Goal: Information Seeking & Learning: Understand process/instructions

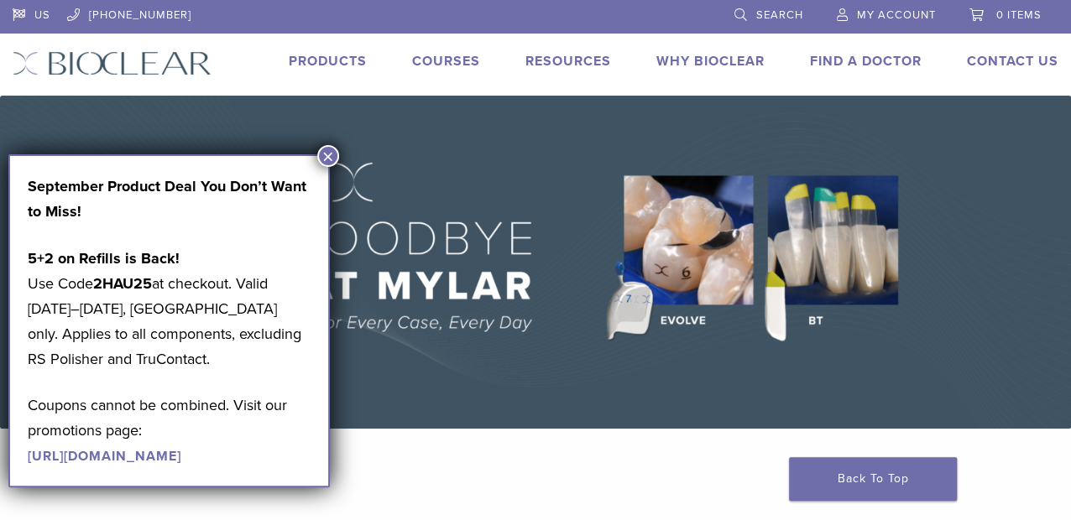
click at [331, 153] on button "×" at bounding box center [328, 156] width 22 height 22
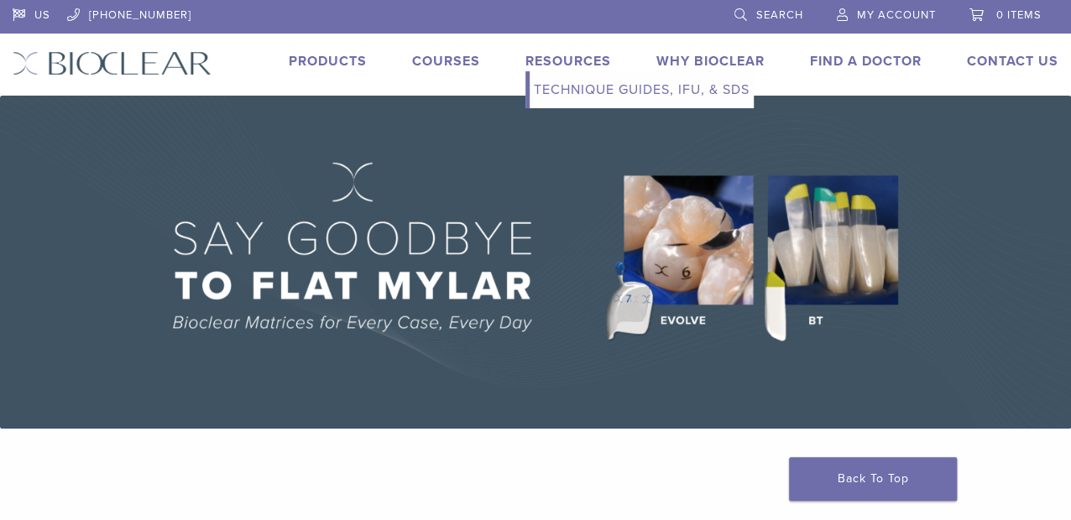
click at [584, 79] on link "Technique Guides, IFU, & SDS" at bounding box center [641, 89] width 224 height 37
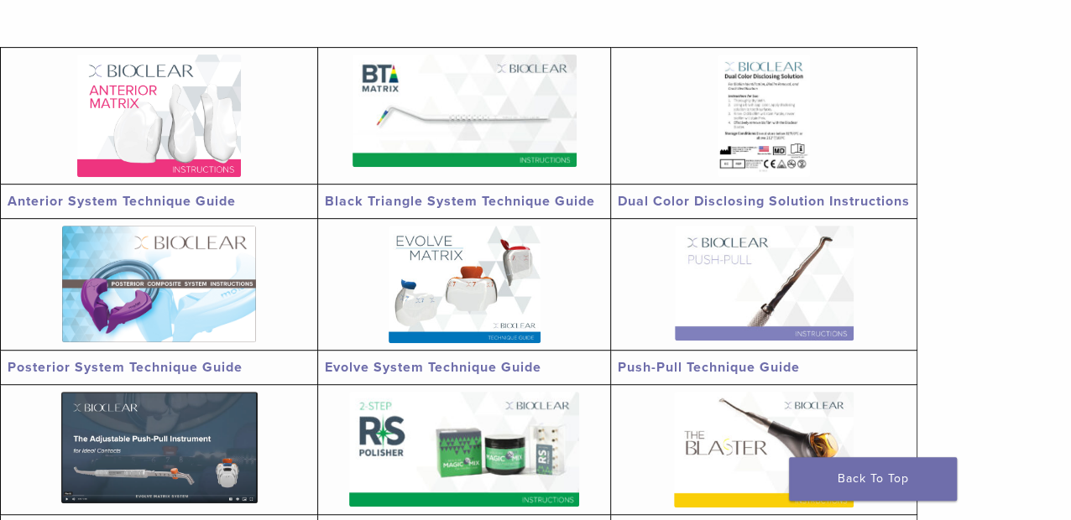
scroll to position [336, 0]
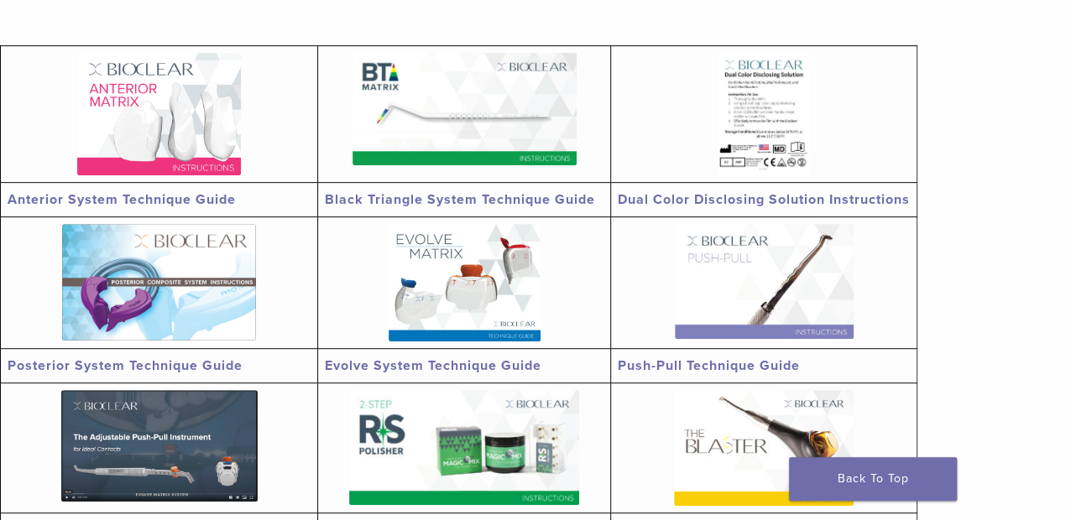
click at [246, 124] on link at bounding box center [159, 114] width 303 height 122
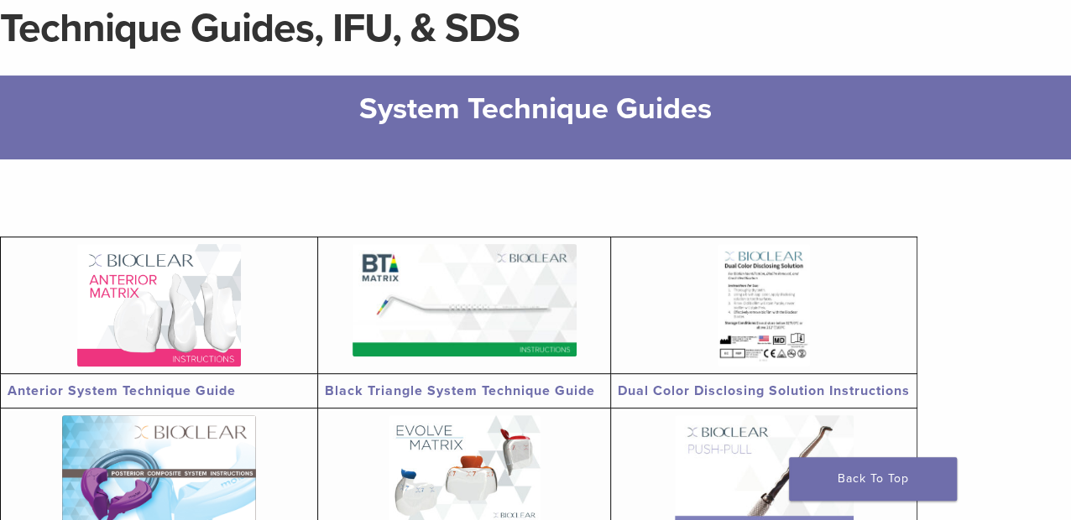
scroll to position [168, 0]
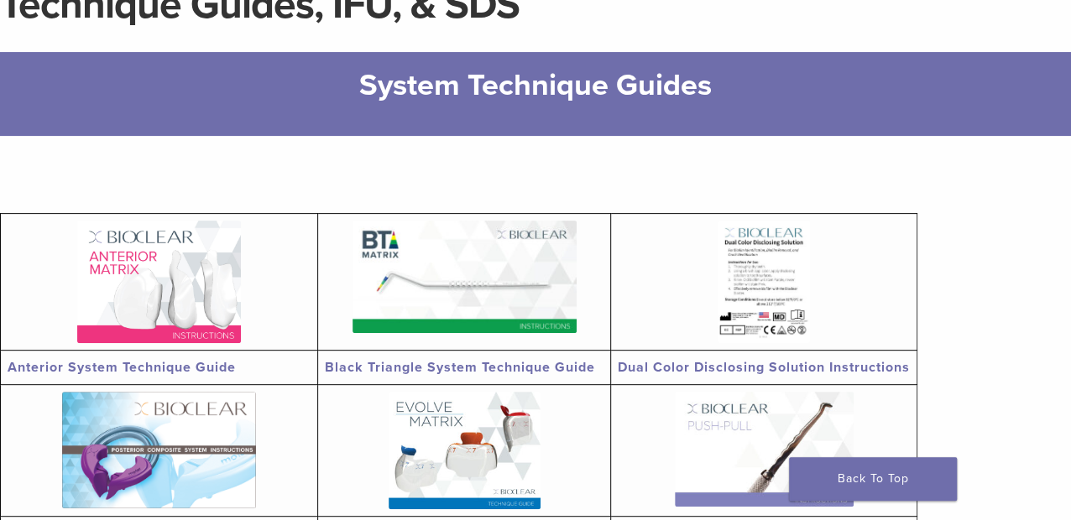
click at [540, 289] on img at bounding box center [464, 277] width 224 height 112
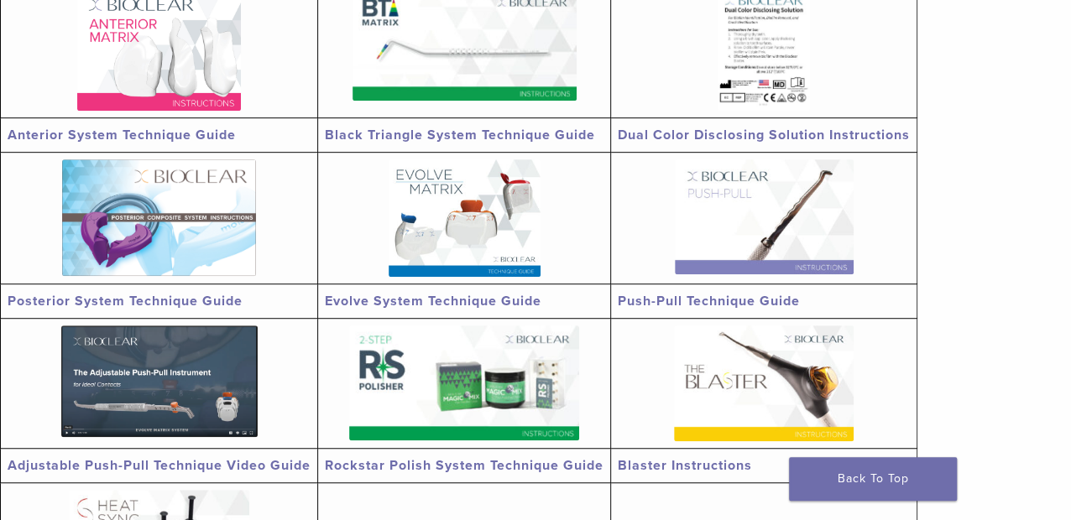
scroll to position [484, 0]
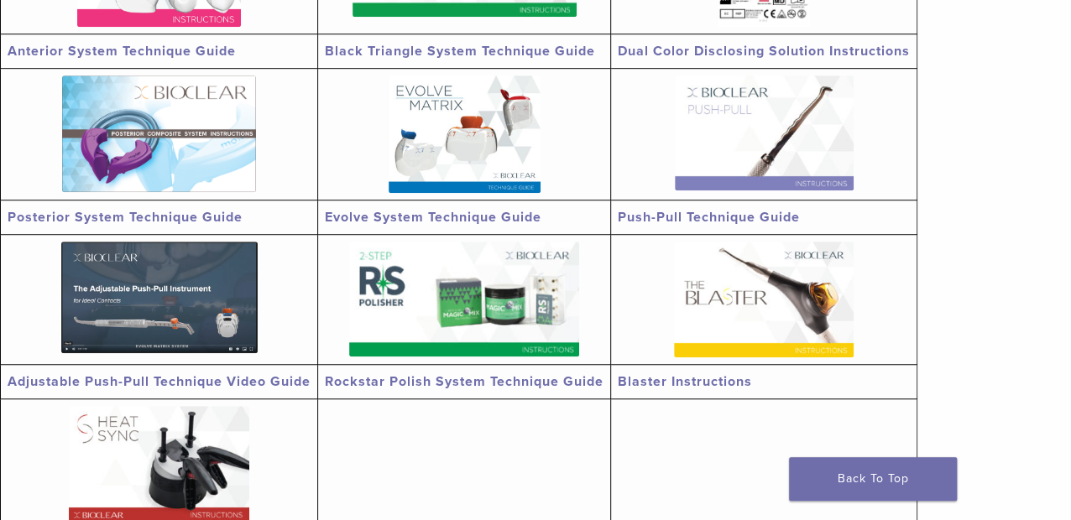
click at [82, 378] on link "Adjustable Push-Pull Technique Video Guide" at bounding box center [159, 381] width 303 height 17
